Goal: Task Accomplishment & Management: Complete application form

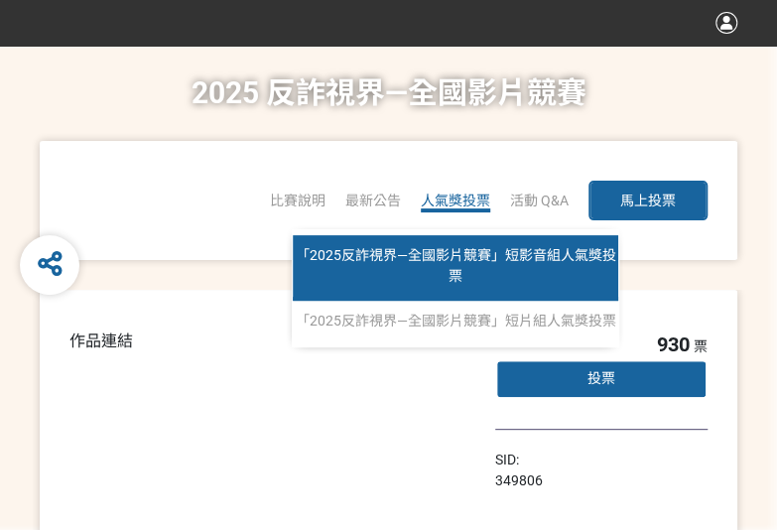
click at [474, 235] on link "「2025反詐視界—全國影片競賽」短影音組人氣獎投票" at bounding box center [455, 267] width 325 height 65
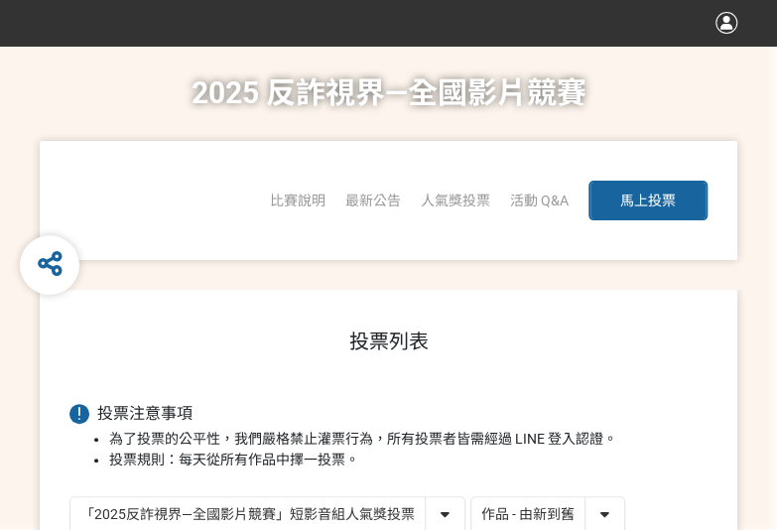
click at [605, 522] on select "作品 - 由新到舊 作品 - 由舊到新 票數 - 由多到少 票數 - 由少到多" at bounding box center [547, 514] width 153 height 35
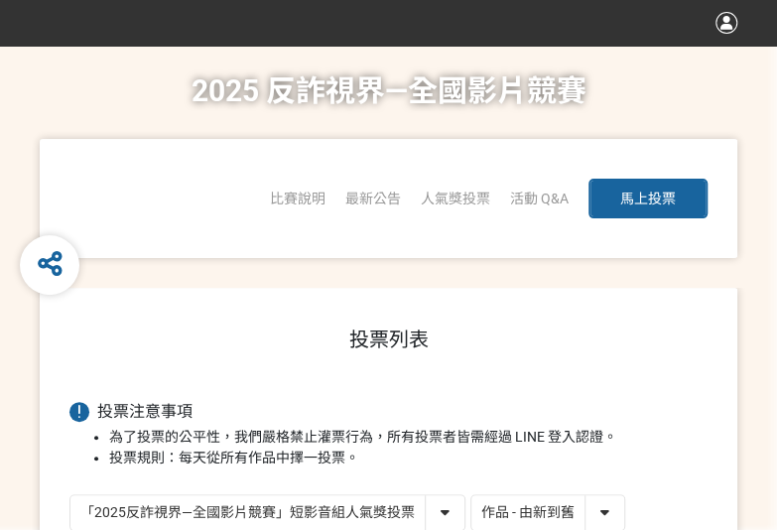
select select "vote"
click at [471, 495] on select "作品 - 由新到舊 作品 - 由舊到新 票數 - 由多到少 票數 - 由少到多" at bounding box center [547, 512] width 153 height 35
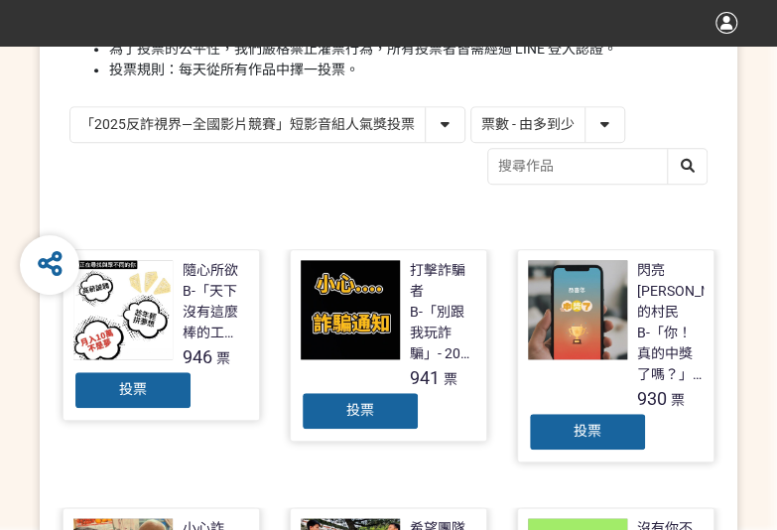
scroll to position [397, 0]
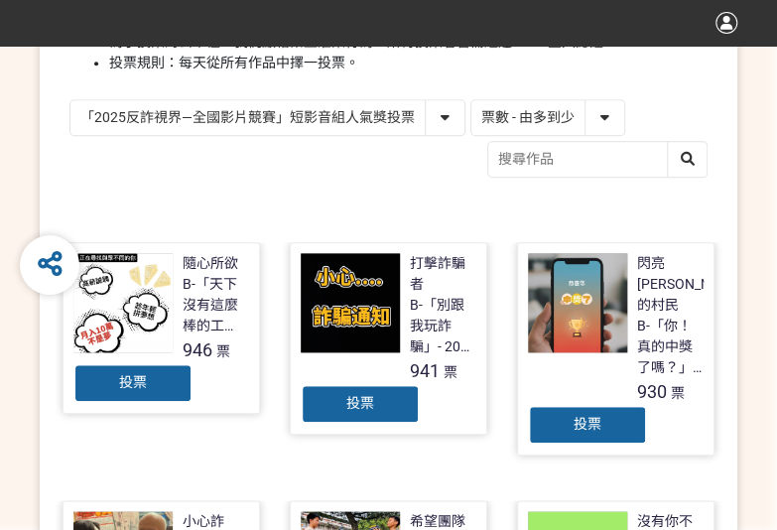
click at [372, 406] on span "投票" at bounding box center [360, 403] width 28 height 16
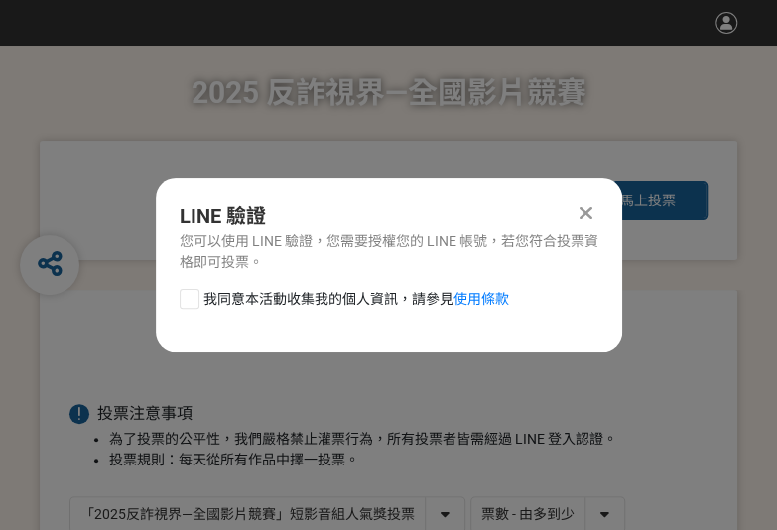
scroll to position [0, 0]
click at [182, 301] on div at bounding box center [190, 299] width 20 height 20
checkbox input "true"
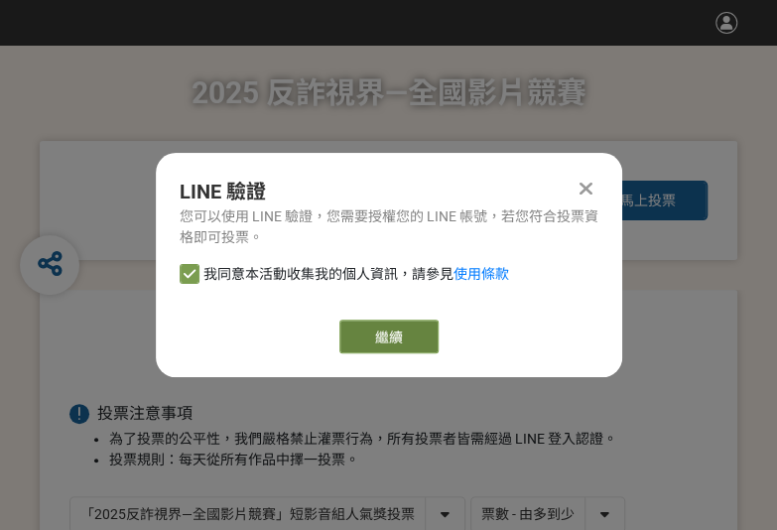
click at [379, 330] on button "繼續" at bounding box center [388, 336] width 99 height 34
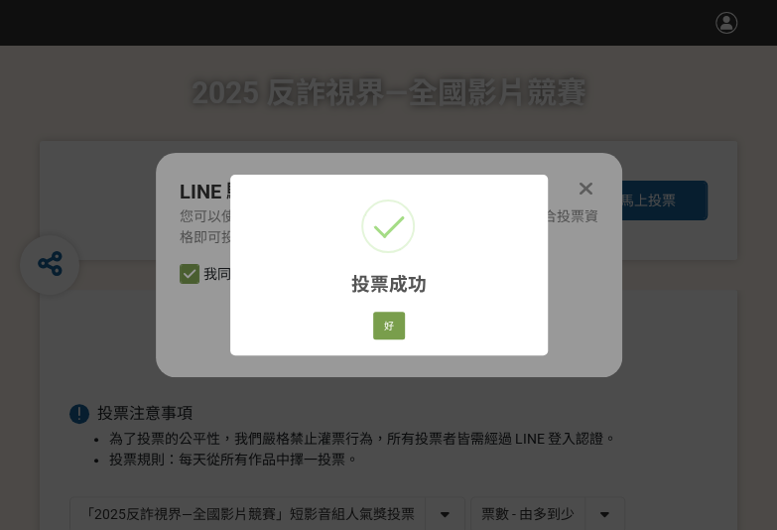
click at [369, 323] on div "好 Cancel" at bounding box center [388, 326] width 38 height 34
click at [390, 320] on button "好" at bounding box center [389, 326] width 32 height 28
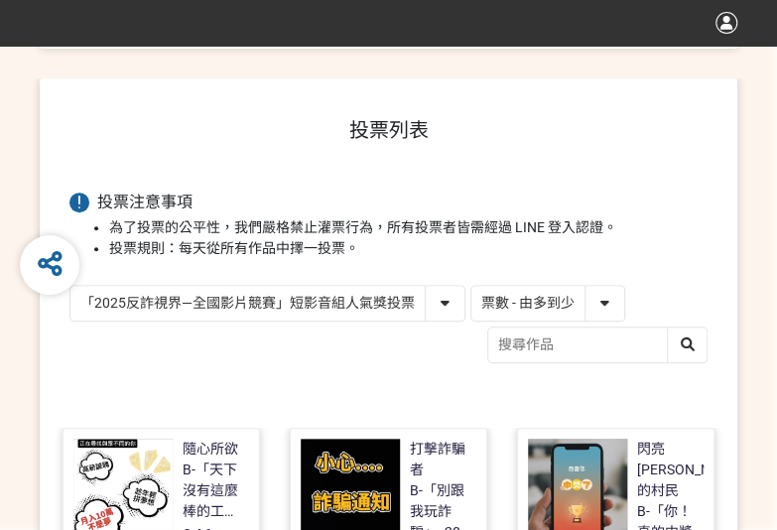
scroll to position [283, 0]
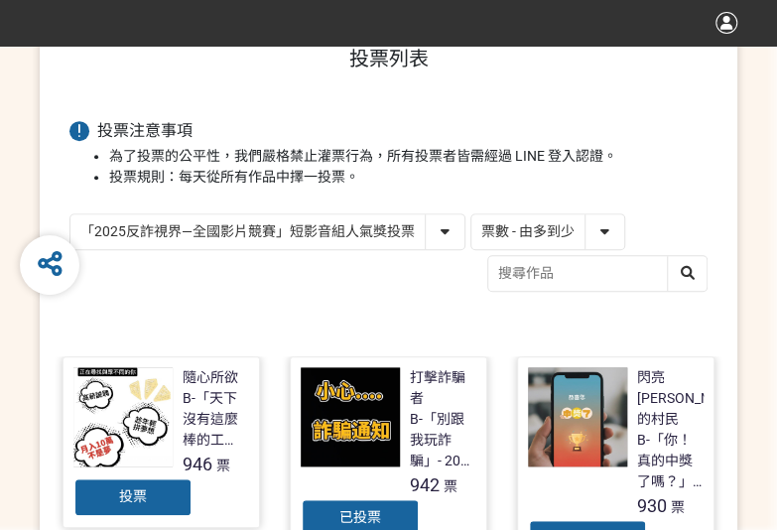
click at [296, 213] on div "「2025反詐視界—全國影片競賽」短影音組人氣獎投票 「2025反詐視界—全國影片競賽」短片組人氣獎投票" at bounding box center [267, 231] width 396 height 37
click at [292, 230] on select "「2025反詐視界—全國影片競賽」短影音組人氣獎投票 「2025反詐視界—全國影片競賽」短片組人氣獎投票" at bounding box center [267, 231] width 394 height 35
select select "13146"
click at [70, 214] on select "「2025反詐視界—全國影片競賽」短影音組人氣獎投票 「2025反詐視界—全國影片競賽」短片組人氣獎投票" at bounding box center [267, 231] width 394 height 35
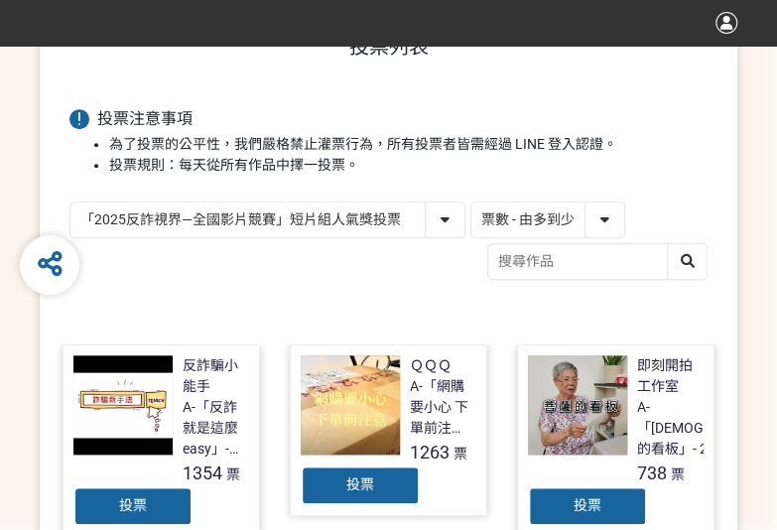
scroll to position [298, 0]
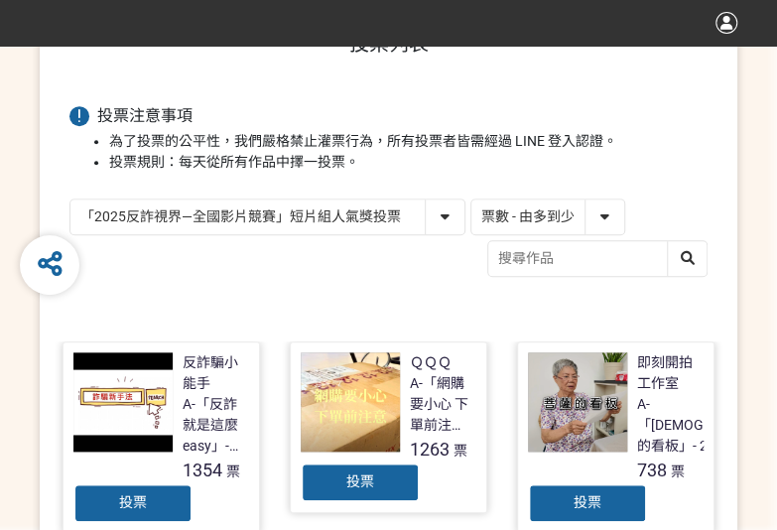
click at [339, 493] on div "投票" at bounding box center [360, 482] width 119 height 40
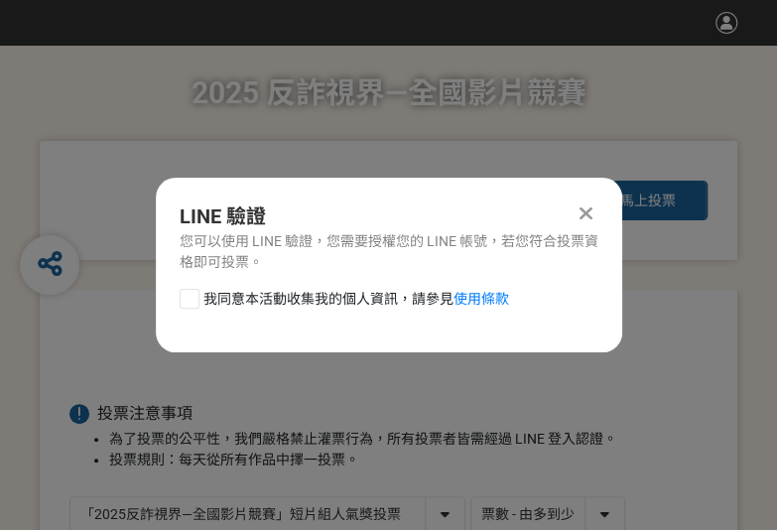
scroll to position [0, 0]
click at [174, 294] on div "我同意本活動收集我的個人資訊，請參見 使用條款" at bounding box center [389, 309] width 466 height 40
click at [183, 294] on div at bounding box center [190, 299] width 20 height 20
checkbox input "true"
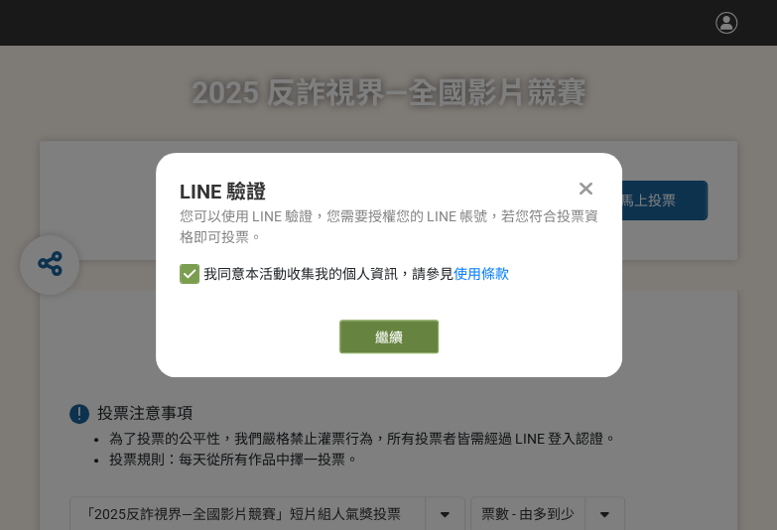
click at [385, 334] on button "繼續" at bounding box center [388, 336] width 99 height 34
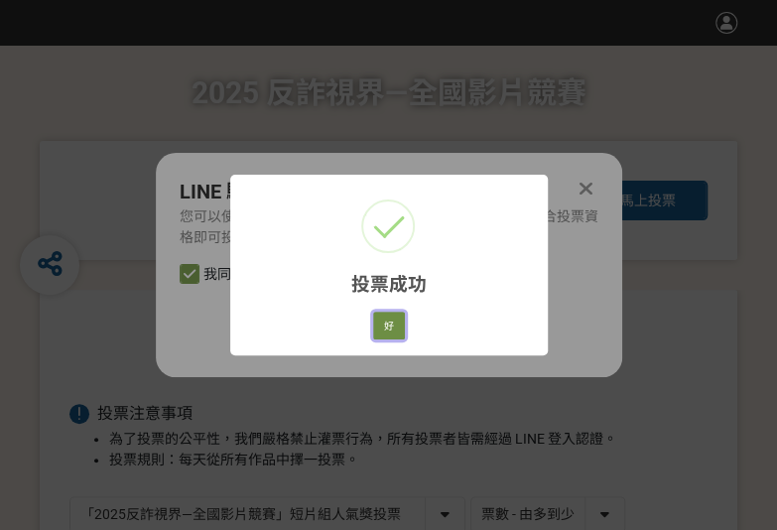
drag, startPoint x: 389, startPoint y: 337, endPoint x: 404, endPoint y: 337, distance: 14.9
click at [389, 337] on button "好" at bounding box center [389, 326] width 32 height 28
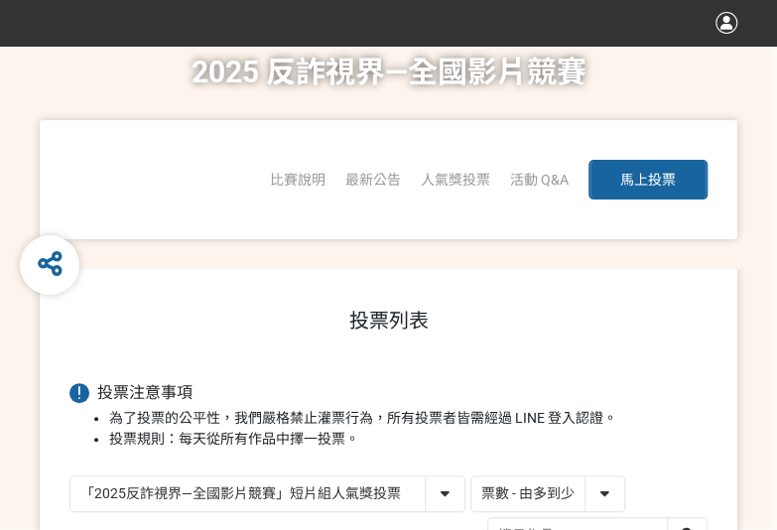
scroll to position [249, 0]
